Goal: Information Seeking & Learning: Compare options

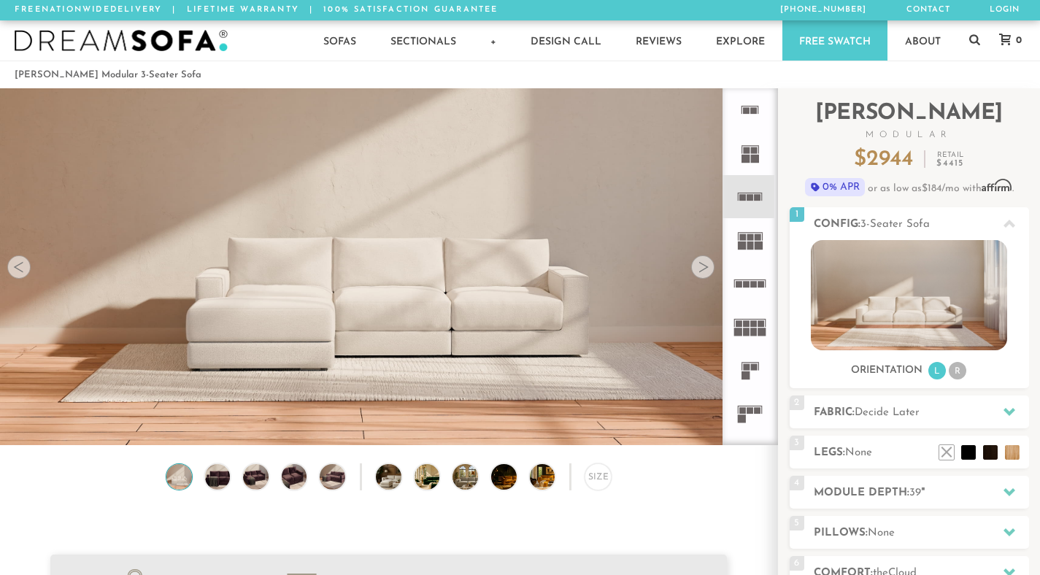
scroll to position [16014, 1029]
click at [701, 277] on div at bounding box center [702, 267] width 23 height 23
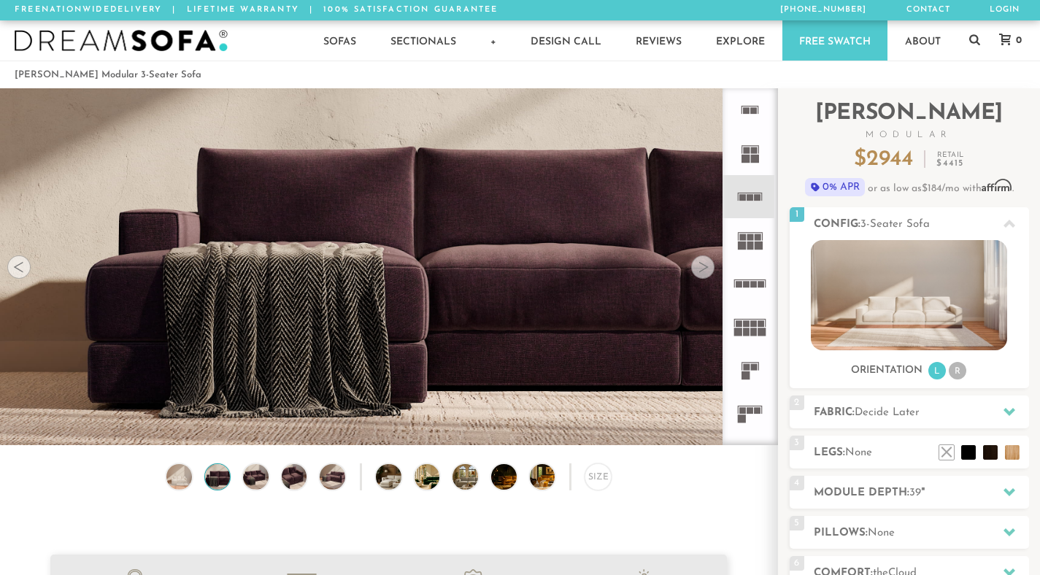
click at [701, 277] on div at bounding box center [702, 267] width 23 height 23
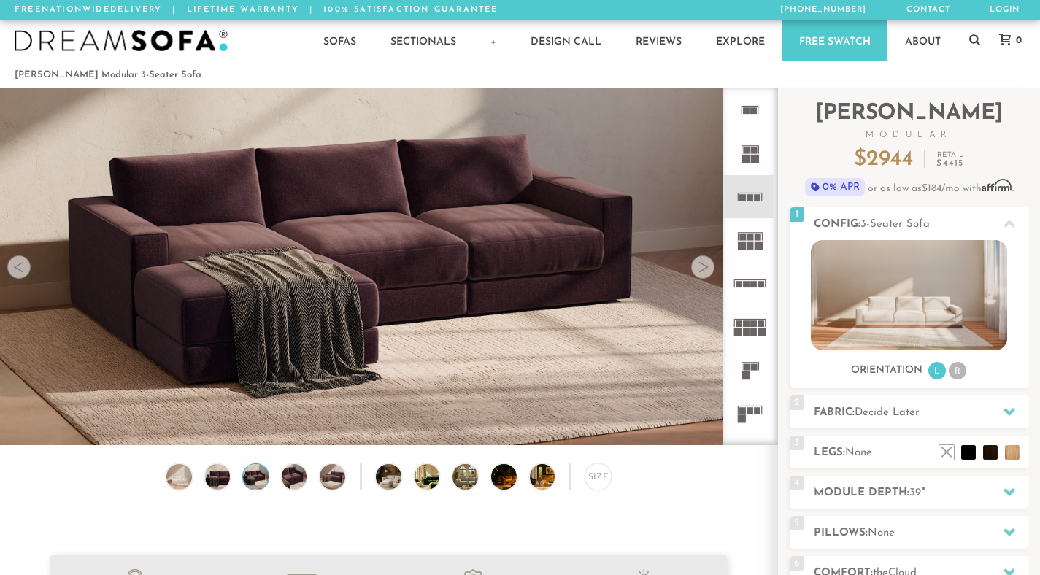
click at [701, 277] on div at bounding box center [702, 267] width 23 height 23
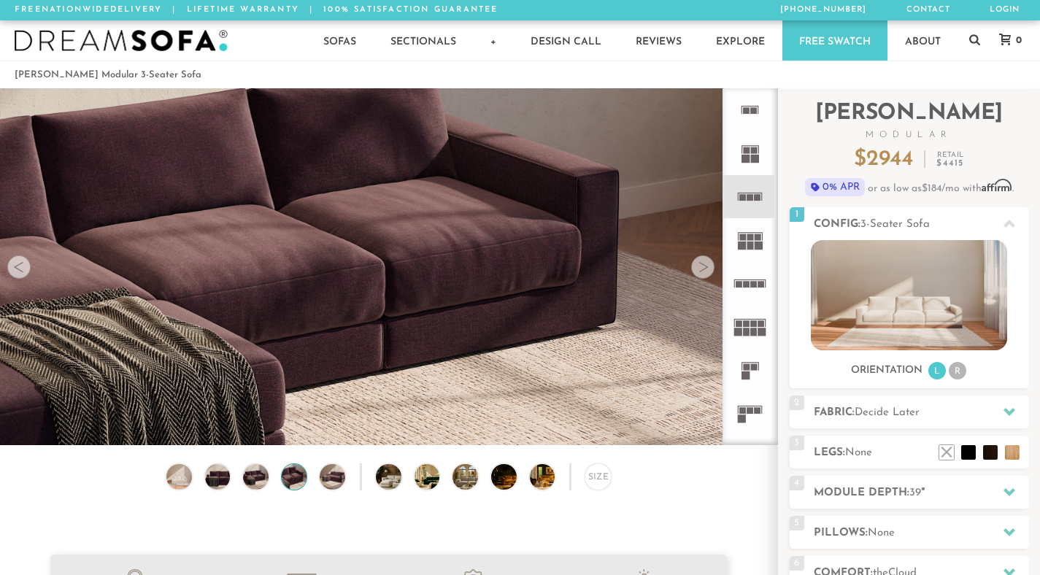
click at [701, 277] on div at bounding box center [702, 267] width 23 height 23
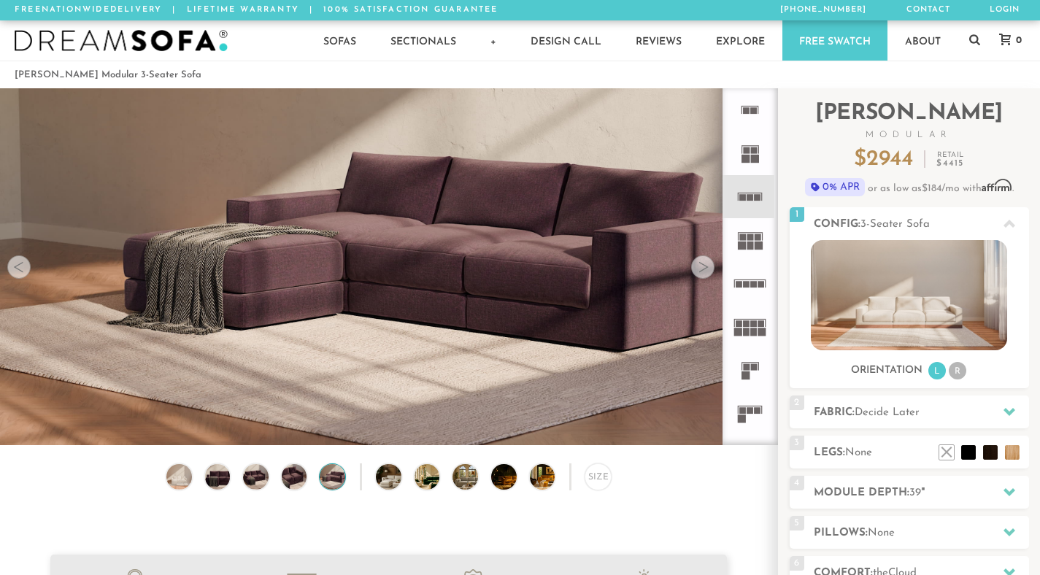
click at [701, 277] on div at bounding box center [702, 267] width 23 height 23
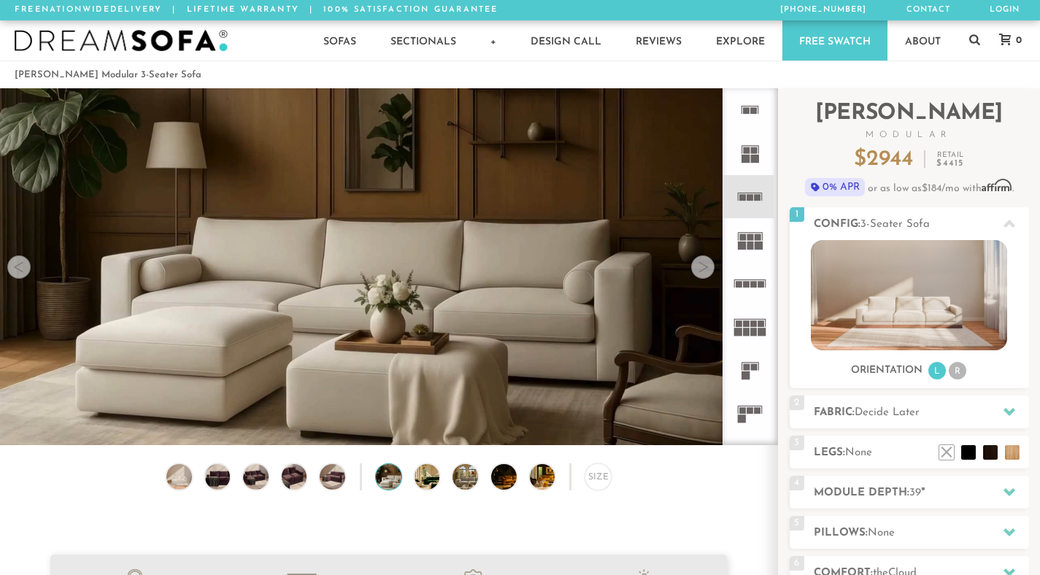
click at [701, 277] on div at bounding box center [702, 267] width 23 height 23
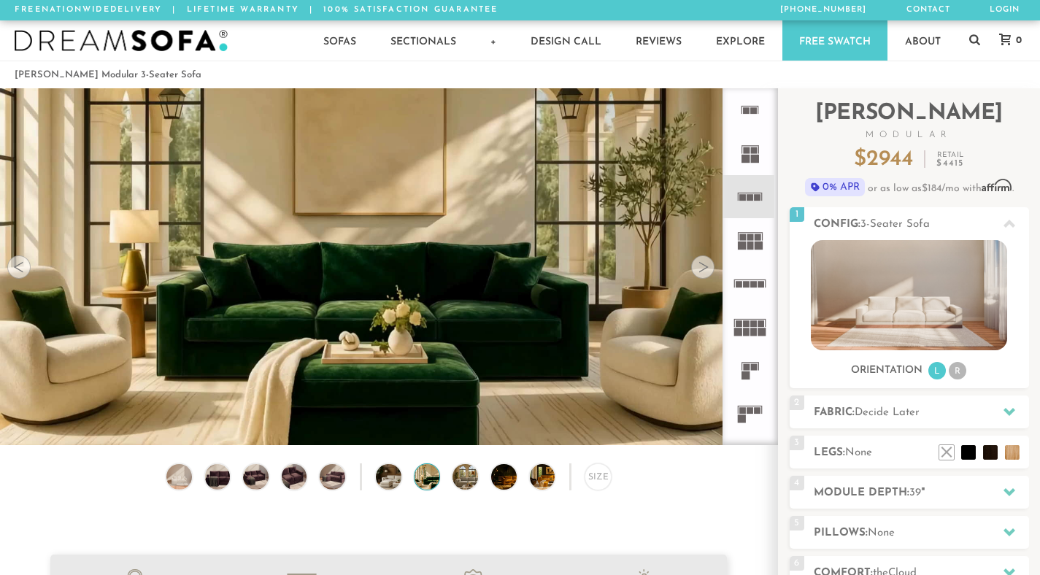
click at [749, 418] on icon at bounding box center [750, 413] width 43 height 43
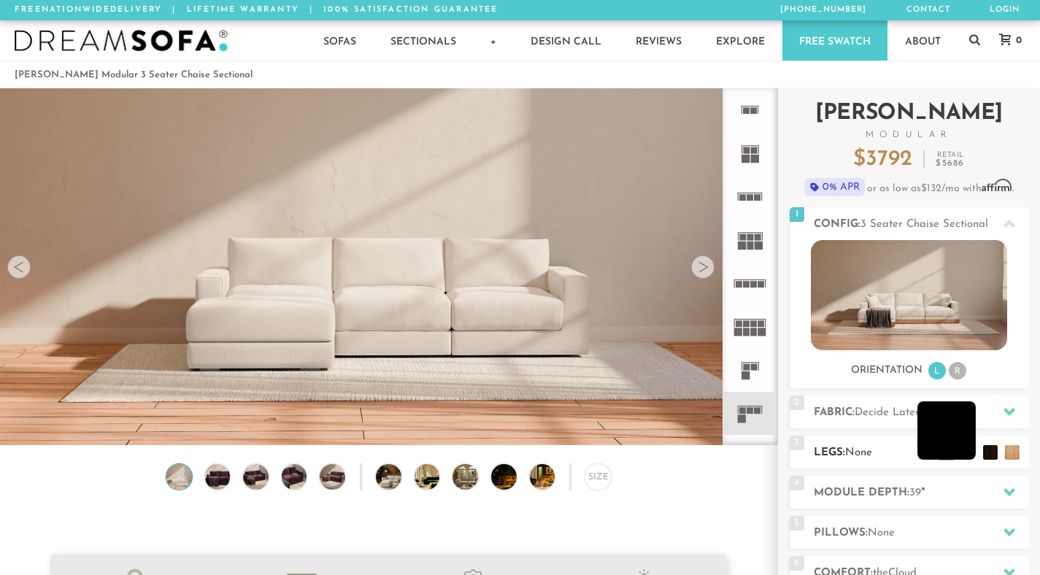
click at [969, 452] on li at bounding box center [947, 431] width 58 height 58
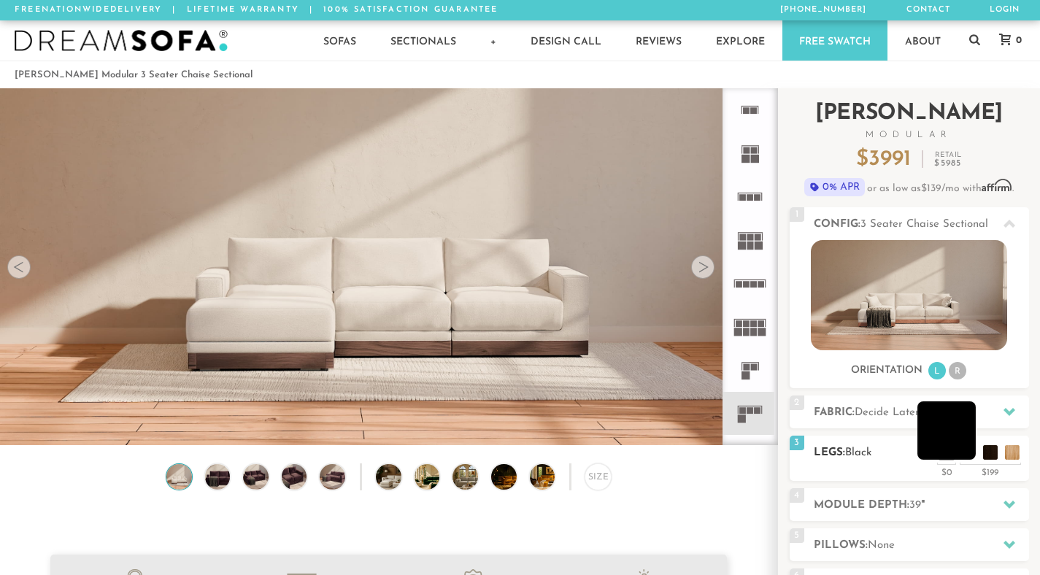
click at [972, 452] on li at bounding box center [947, 431] width 58 height 58
click at [997, 454] on li at bounding box center [969, 431] width 58 height 58
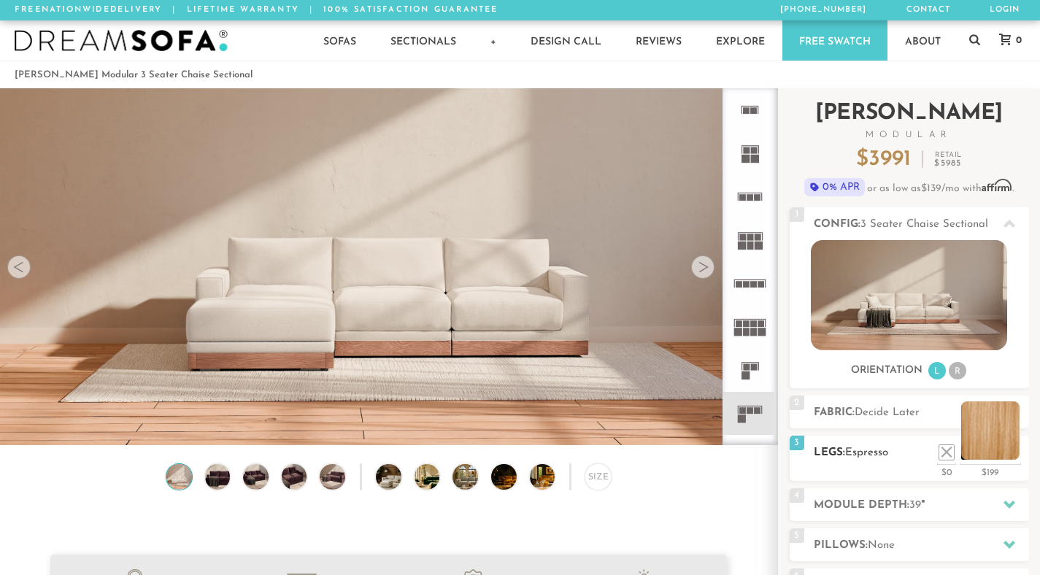
click at [1016, 455] on li at bounding box center [991, 431] width 58 height 58
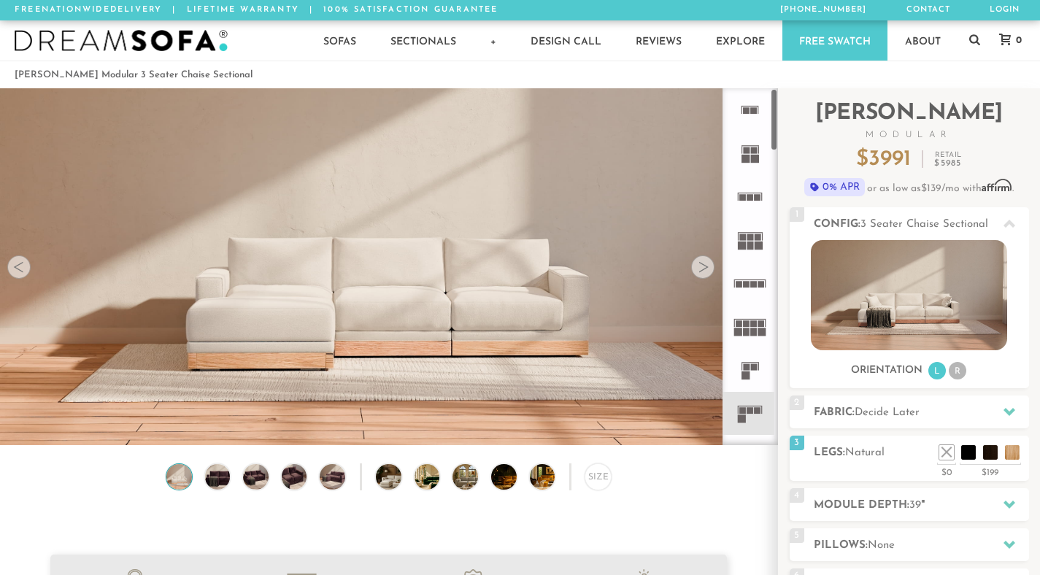
drag, startPoint x: 771, startPoint y: 115, endPoint x: 834, endPoint y: 42, distance: 96.3
click at [751, 277] on icon at bounding box center [750, 283] width 43 height 43
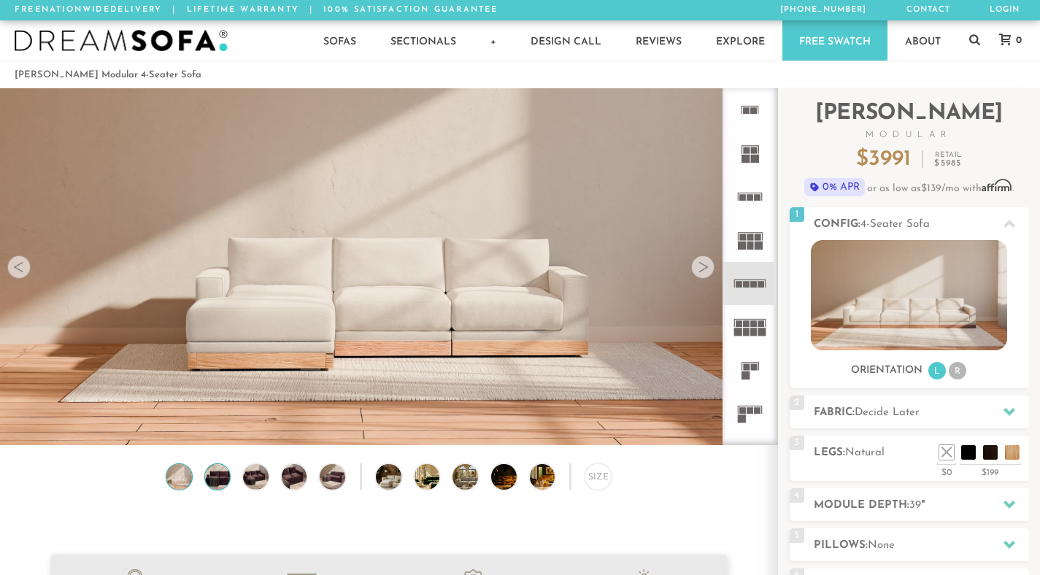
click at [218, 475] on img at bounding box center [217, 477] width 31 height 26
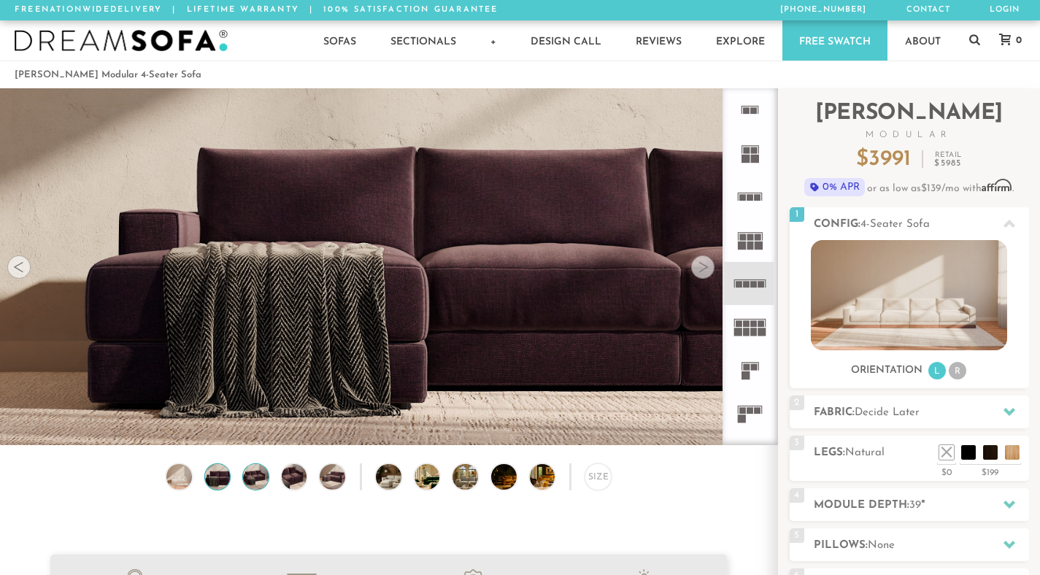
click at [250, 481] on img at bounding box center [256, 477] width 31 height 26
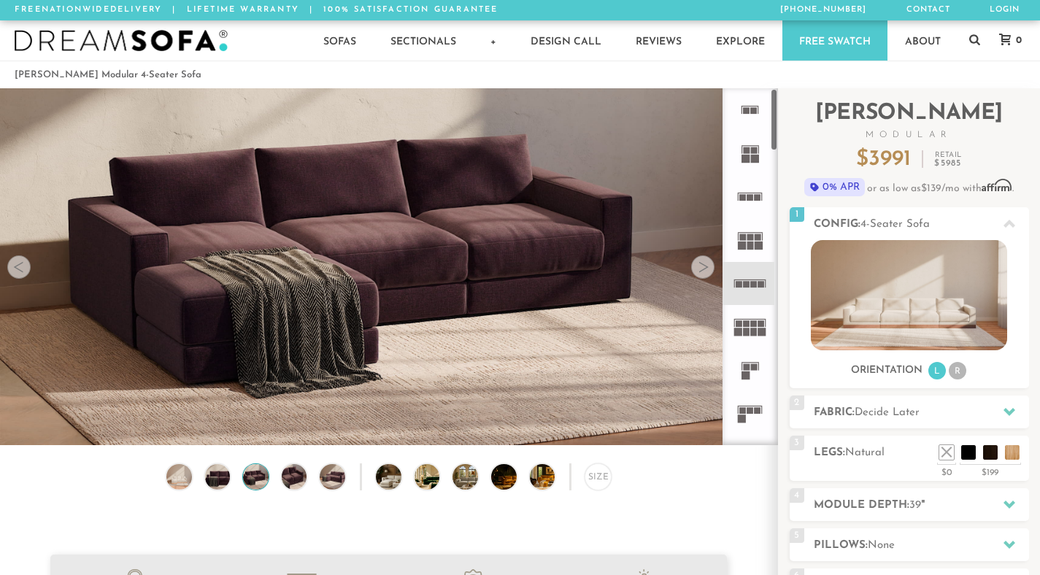
click at [749, 188] on icon at bounding box center [750, 196] width 43 height 43
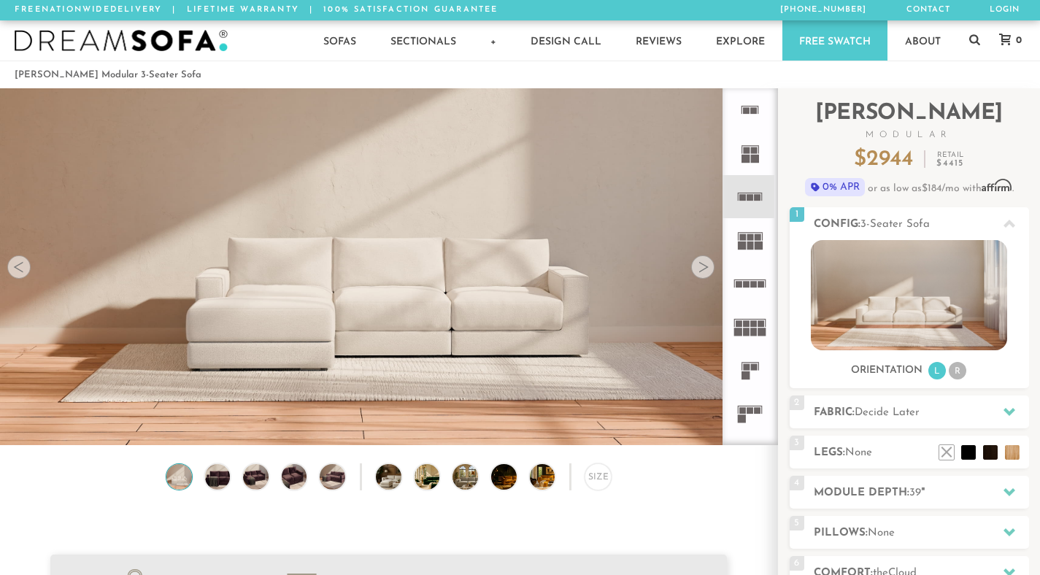
scroll to position [16014, 1029]
drag, startPoint x: 775, startPoint y: 142, endPoint x: 775, endPoint y: 132, distance: 10.2
click at [775, 132] on div at bounding box center [750, 266] width 55 height 357
click at [738, 197] on icon at bounding box center [750, 196] width 43 height 43
click at [256, 486] on img at bounding box center [256, 477] width 31 height 26
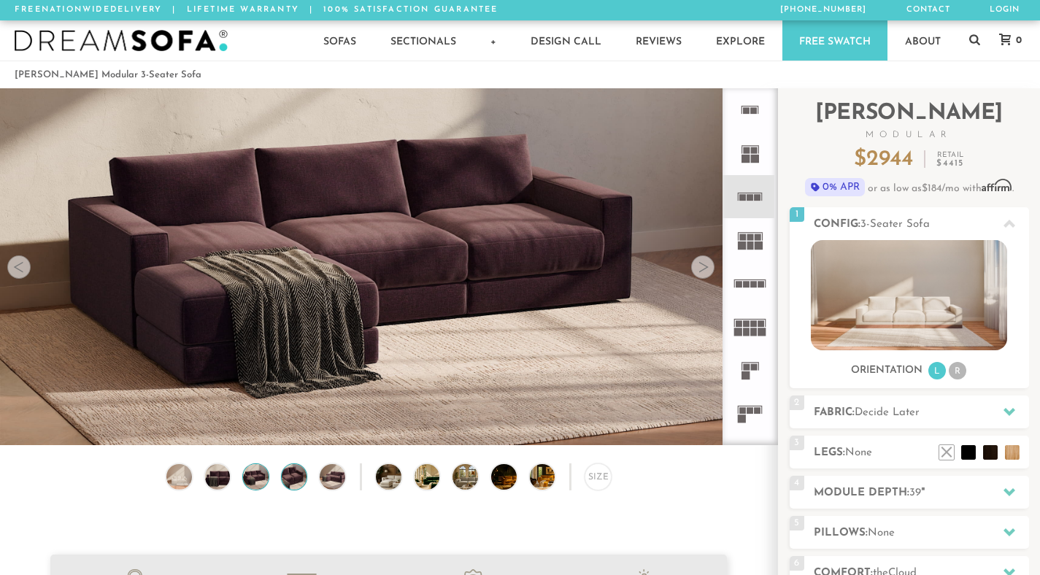
click at [285, 483] on img at bounding box center [294, 477] width 31 height 26
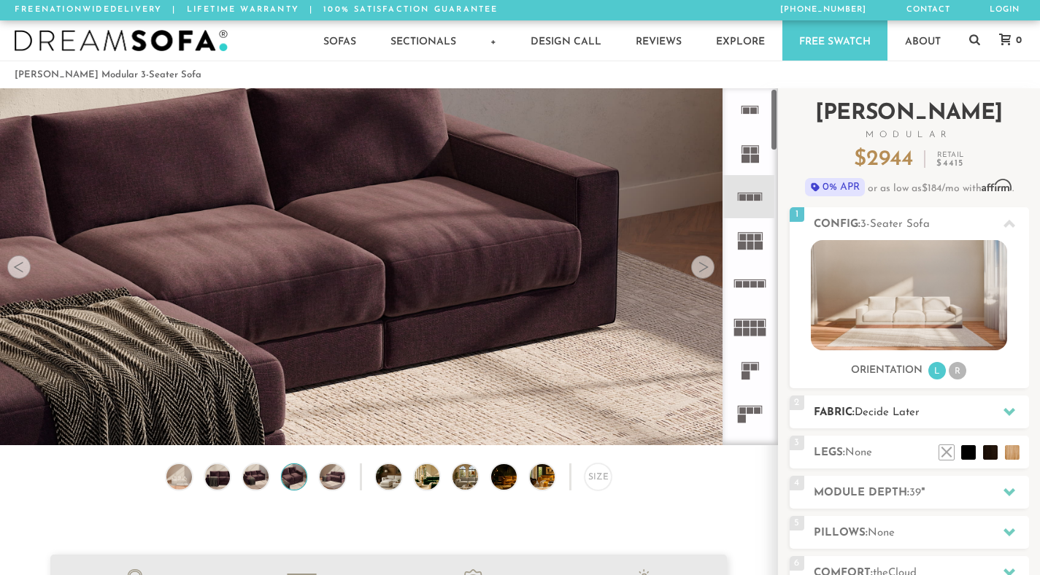
click at [841, 413] on h2 "Fabric: Decide Later" at bounding box center [921, 412] width 215 height 17
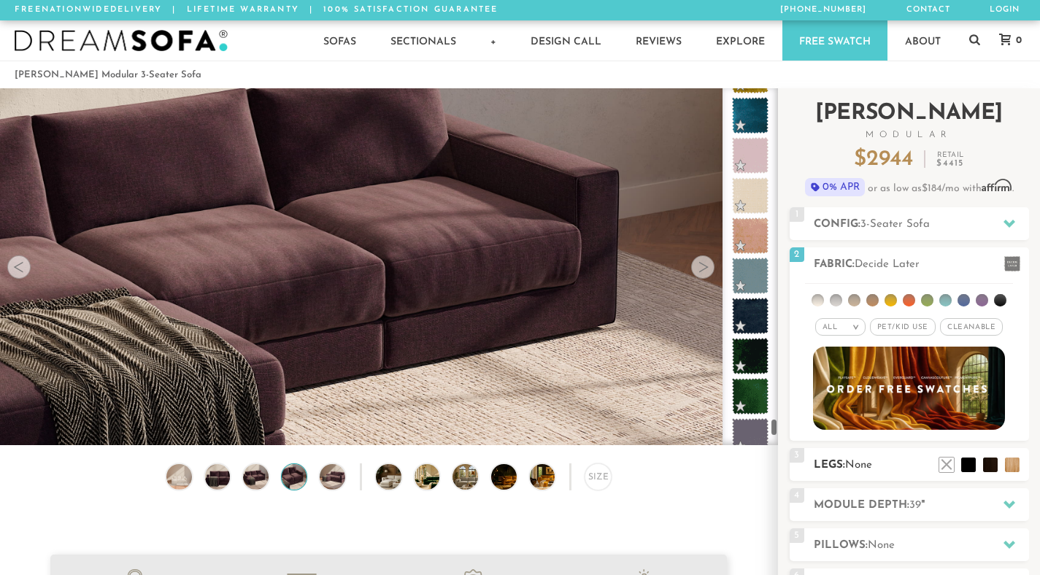
scroll to position [8443, 0]
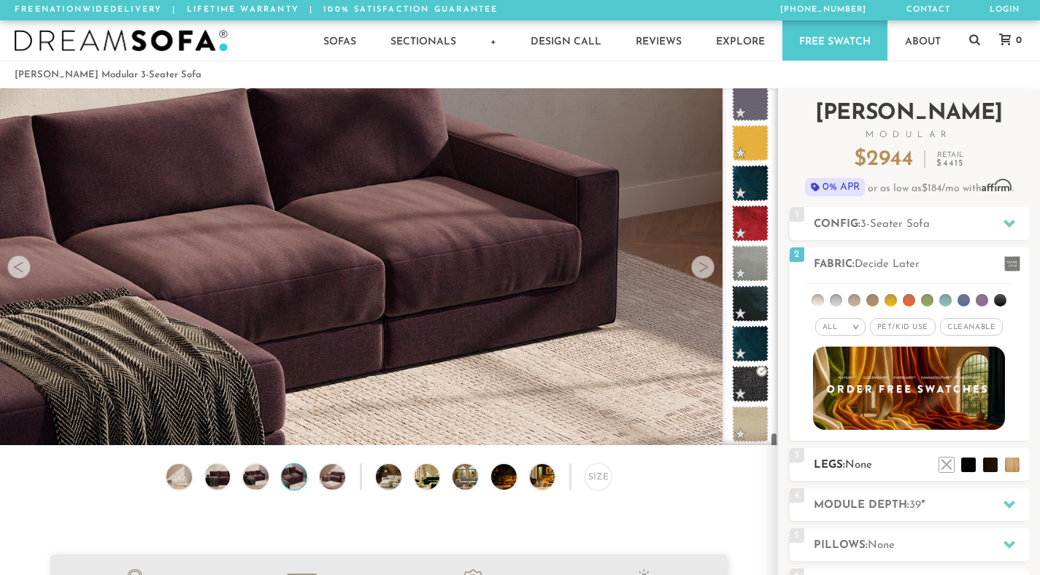
drag, startPoint x: 775, startPoint y: 99, endPoint x: 885, endPoint y: 454, distance: 372.2
click at [885, 454] on div "Introducing [PERSON_NAME] Modular $ 2944 Retail $ 4415 $ 2944 Retail $ 4415 0% …" at bounding box center [909, 399] width 262 height 622
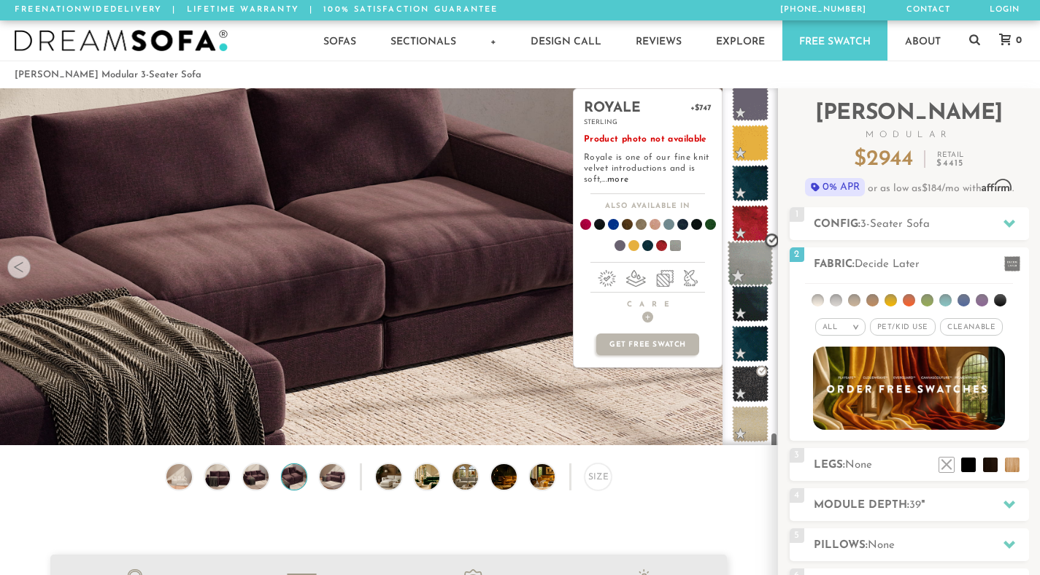
click at [762, 282] on span at bounding box center [751, 264] width 46 height 46
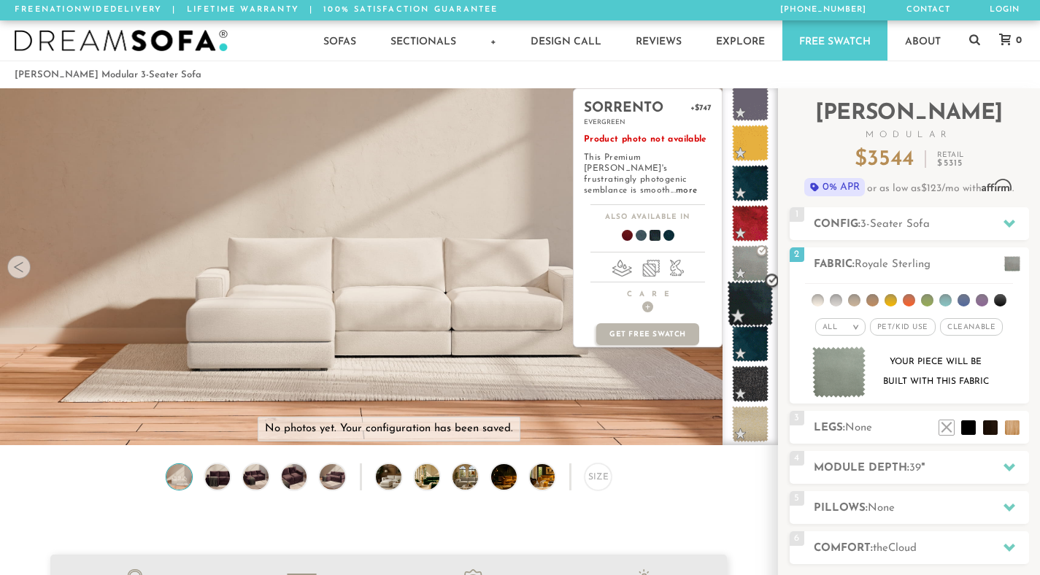
click at [756, 304] on span at bounding box center [751, 304] width 46 height 46
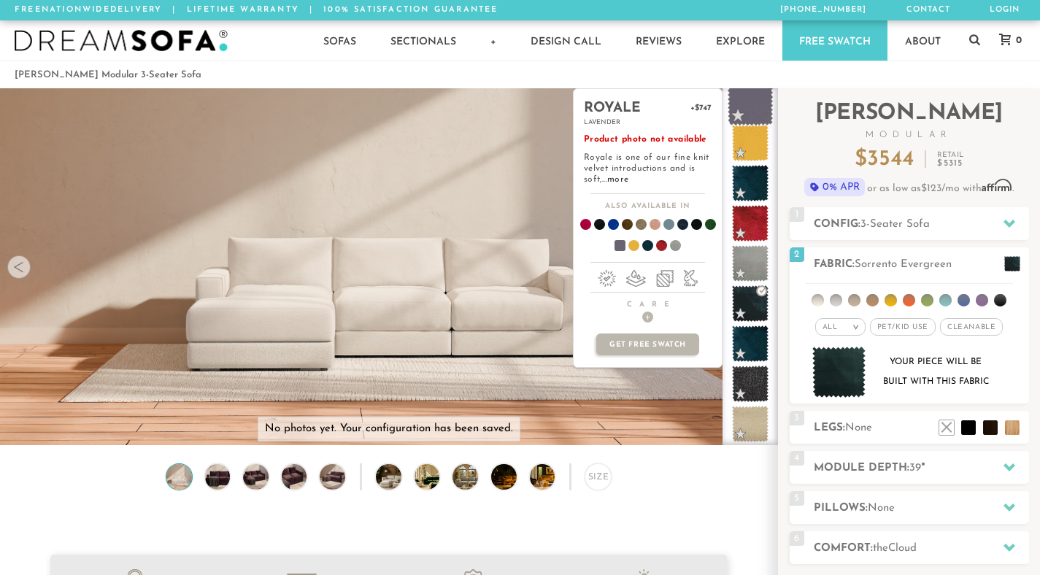
click at [761, 111] on span at bounding box center [751, 103] width 46 height 46
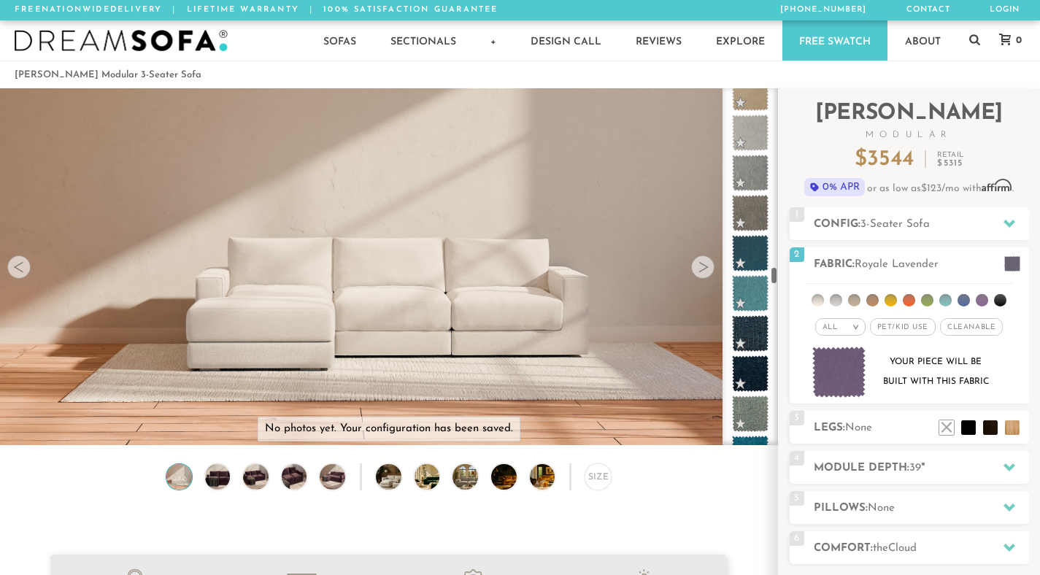
scroll to position [0, 0]
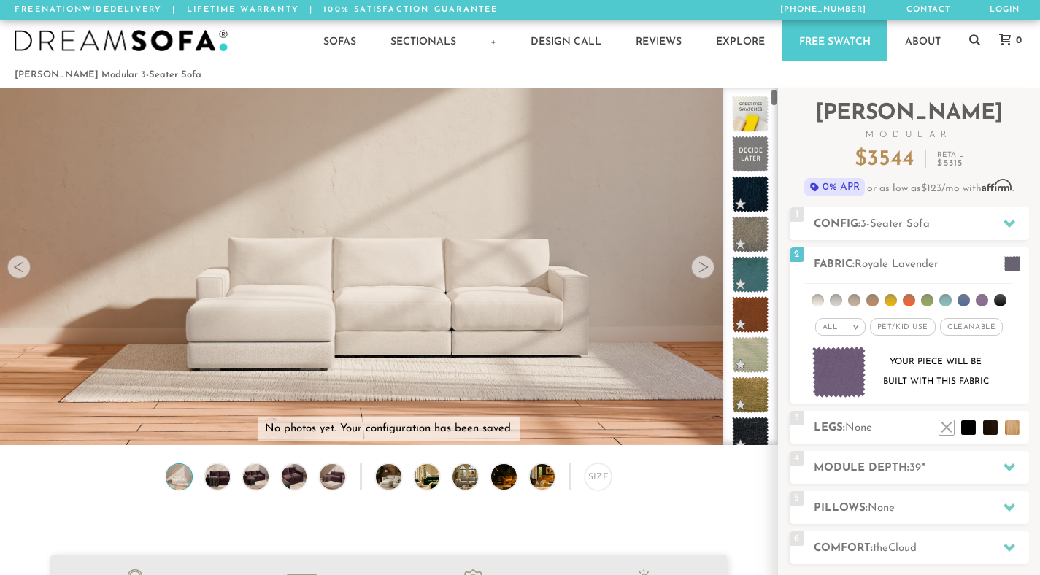
drag, startPoint x: 778, startPoint y: 277, endPoint x: 793, endPoint y: 28, distance: 249.4
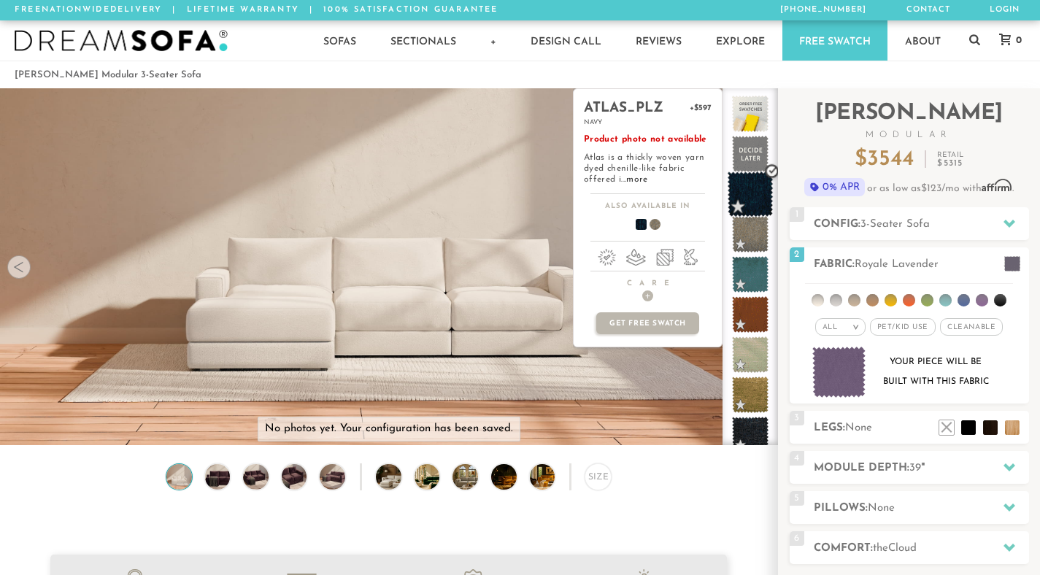
click at [752, 196] on span at bounding box center [751, 195] width 46 height 46
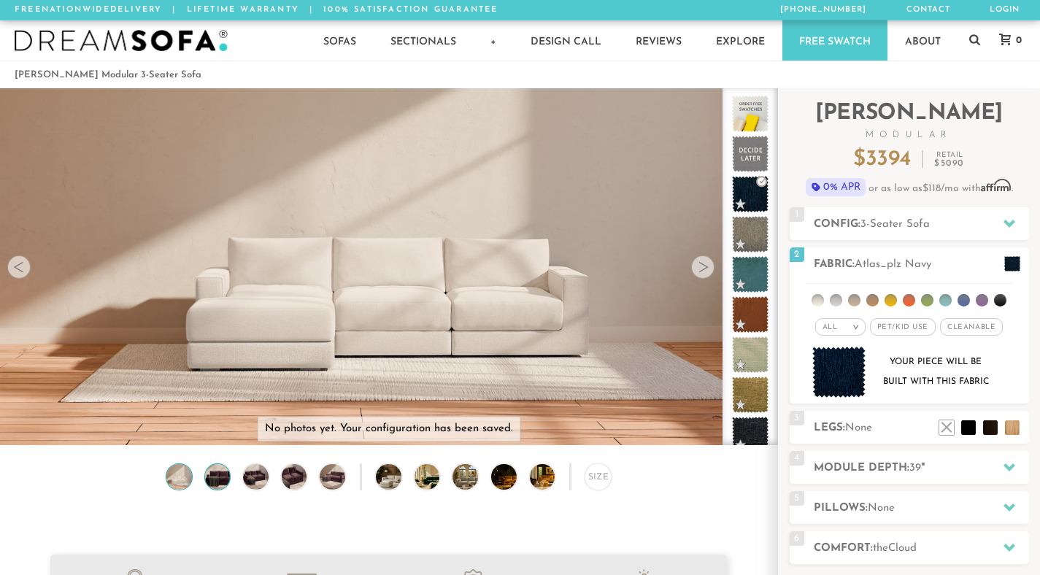
click at [213, 474] on img at bounding box center [217, 477] width 31 height 26
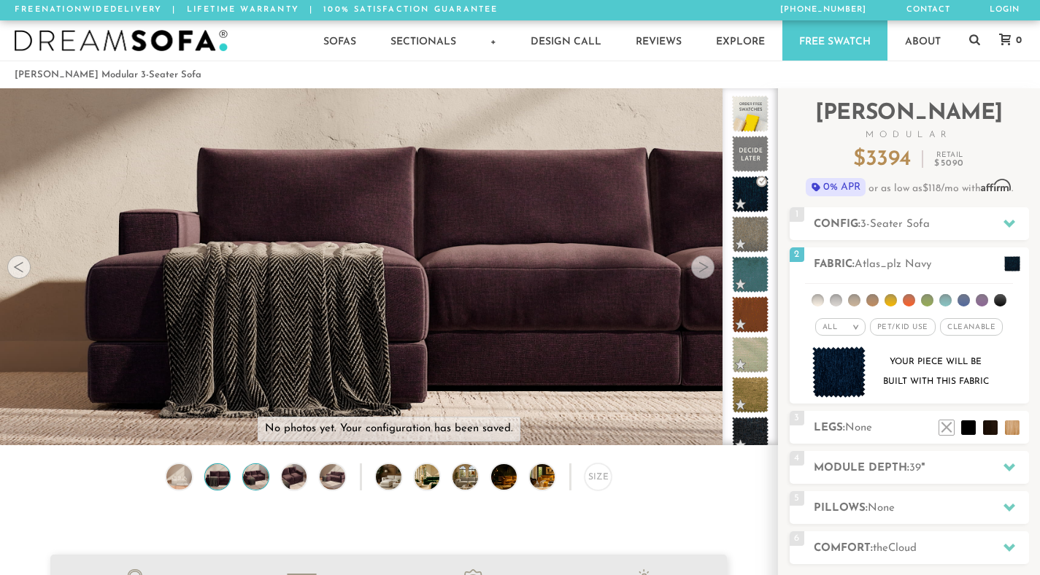
click at [250, 477] on img at bounding box center [256, 477] width 31 height 26
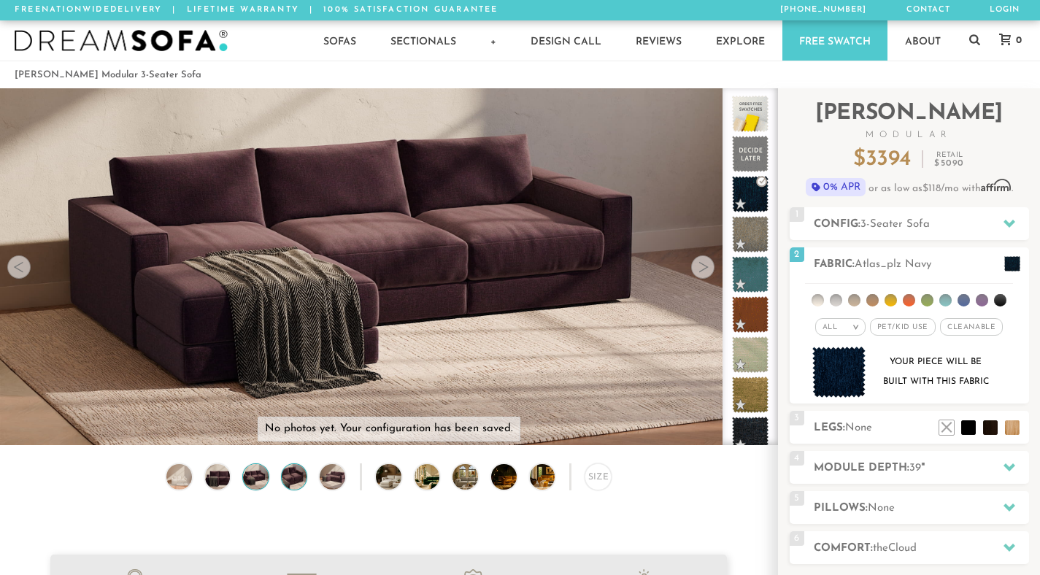
click at [297, 480] on img at bounding box center [294, 477] width 31 height 26
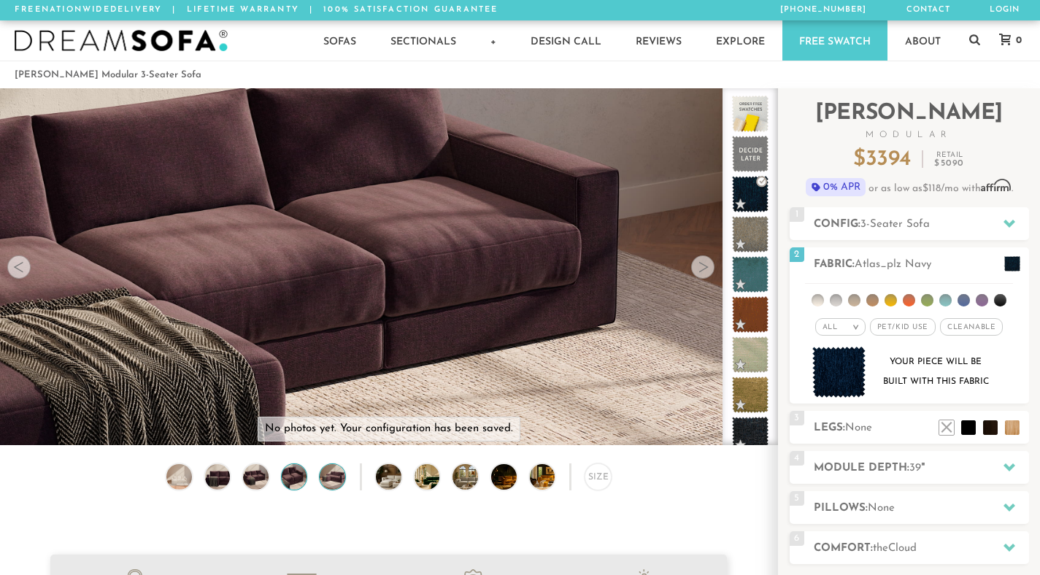
click at [344, 481] on img at bounding box center [333, 477] width 31 height 26
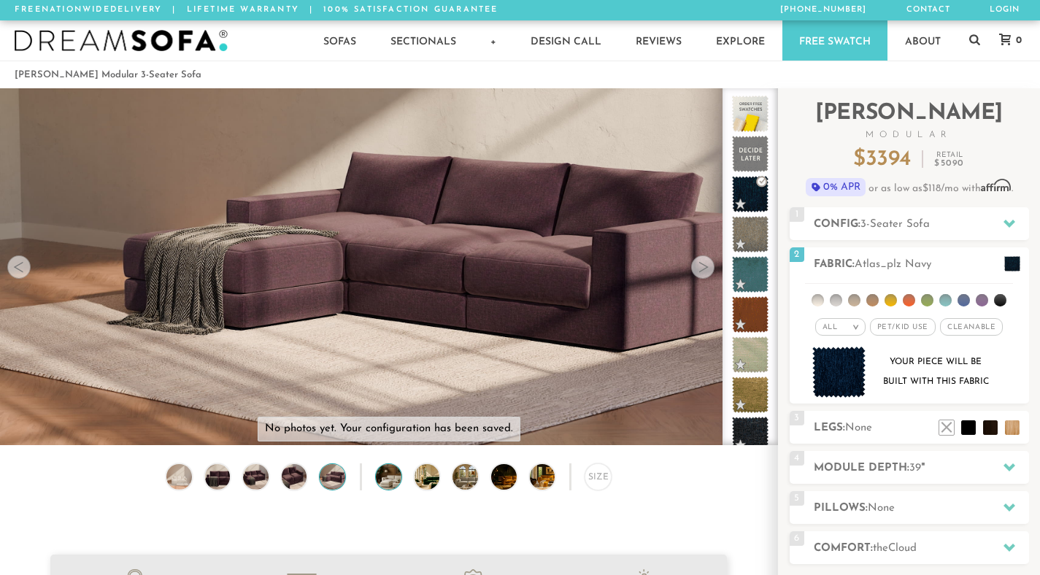
click at [396, 484] on img at bounding box center [398, 477] width 45 height 26
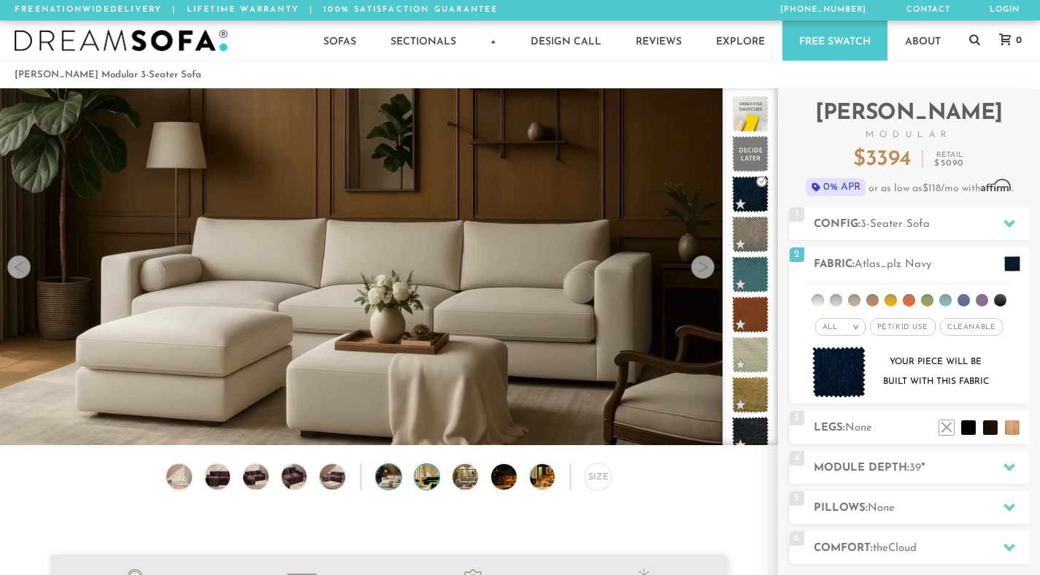
click at [433, 482] on img at bounding box center [437, 477] width 45 height 26
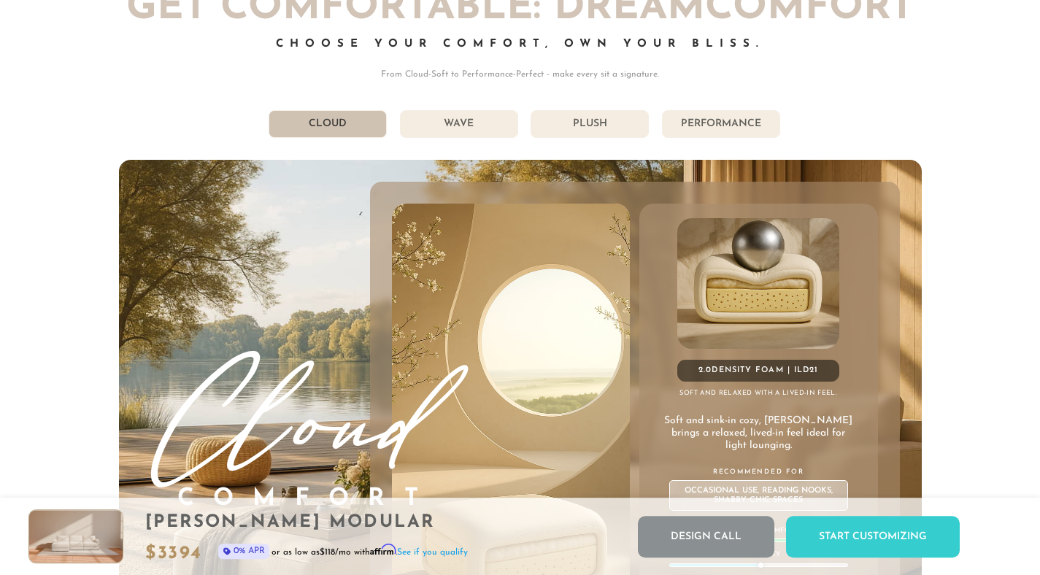
scroll to position [7734, 0]
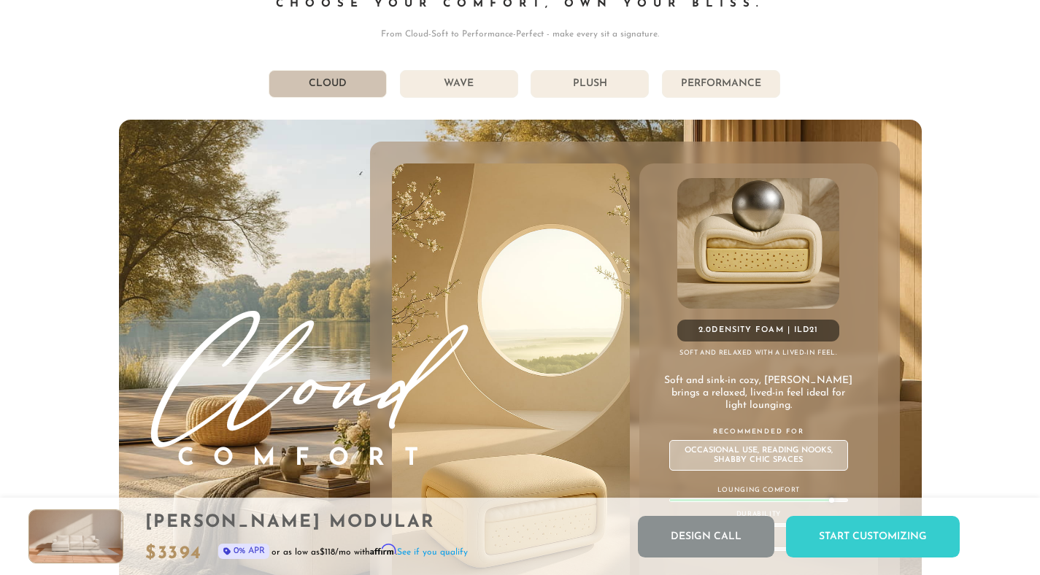
click at [736, 85] on li "Performance" at bounding box center [721, 84] width 118 height 28
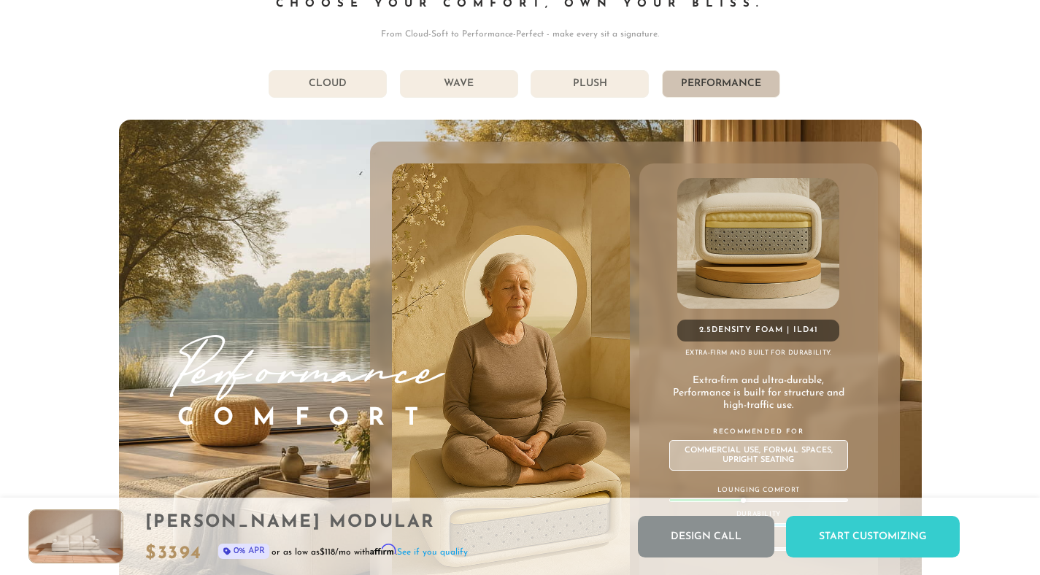
click at [577, 93] on li "Plush" at bounding box center [590, 84] width 118 height 28
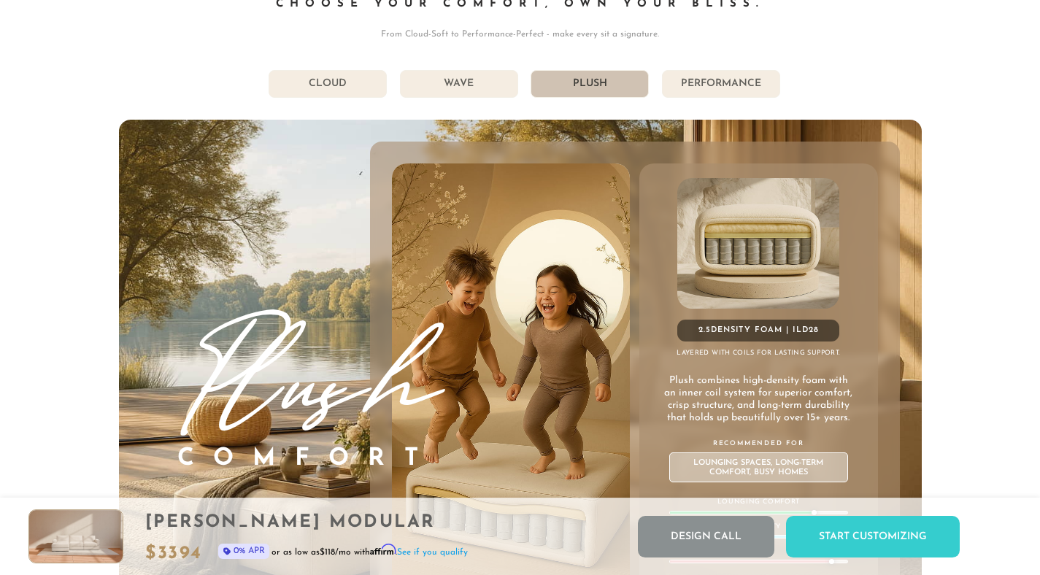
click at [482, 87] on li "Wave" at bounding box center [459, 84] width 118 height 28
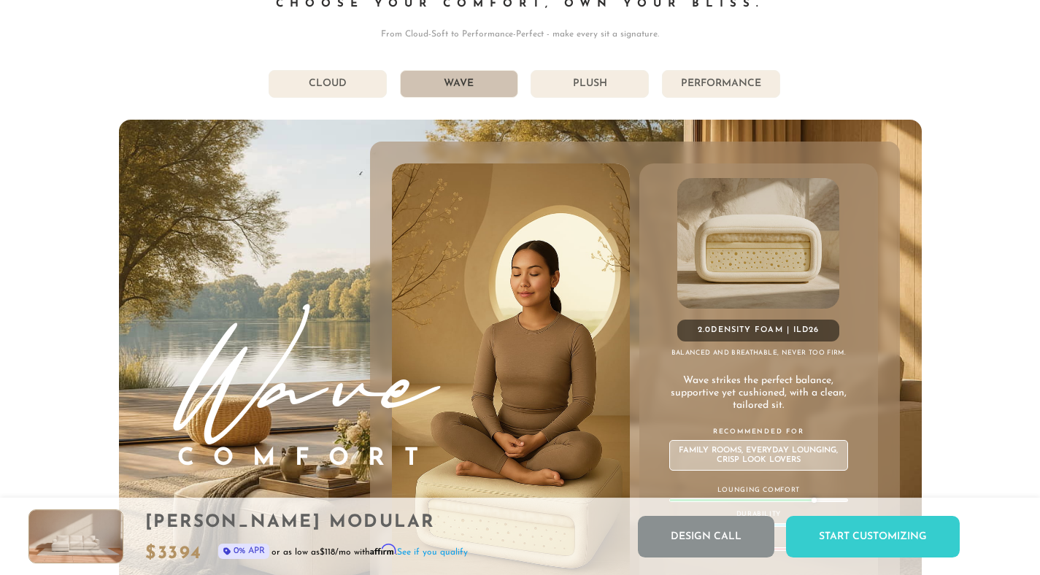
click at [578, 90] on li "Plush" at bounding box center [590, 84] width 118 height 28
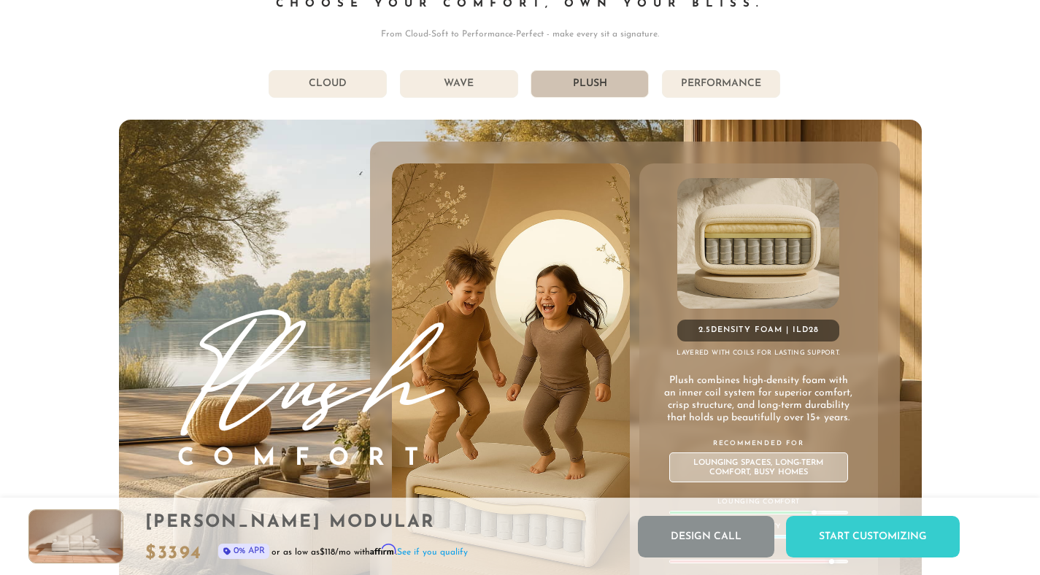
click at [701, 89] on li "Performance" at bounding box center [721, 84] width 118 height 28
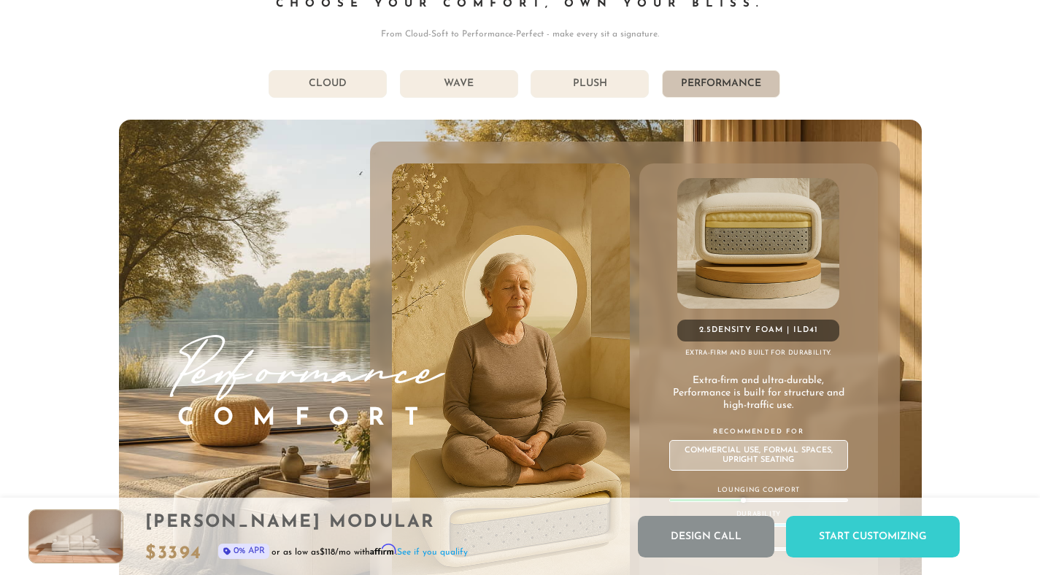
click at [613, 93] on li "Plush" at bounding box center [590, 84] width 118 height 28
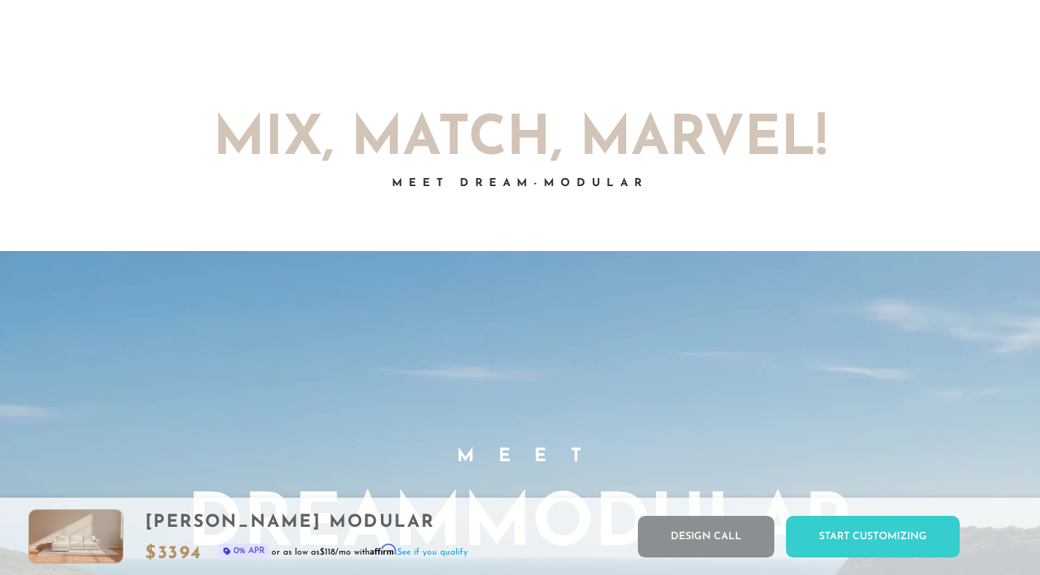
scroll to position [0, 0]
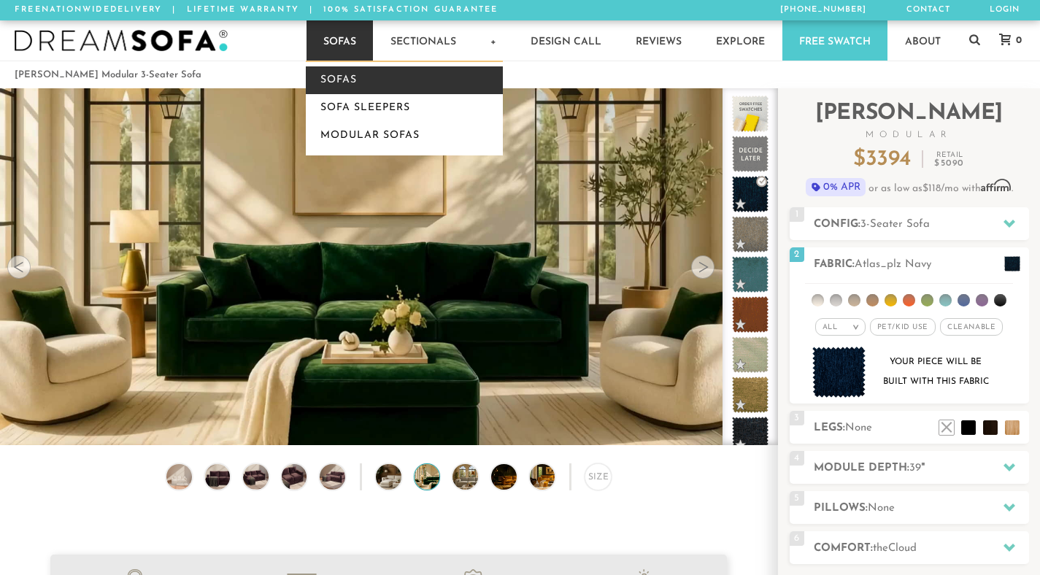
click at [353, 86] on link "Sofas" at bounding box center [404, 80] width 197 height 28
